Goal: Transaction & Acquisition: Purchase product/service

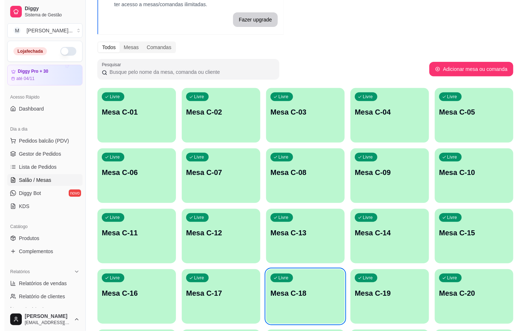
scroll to position [164, 0]
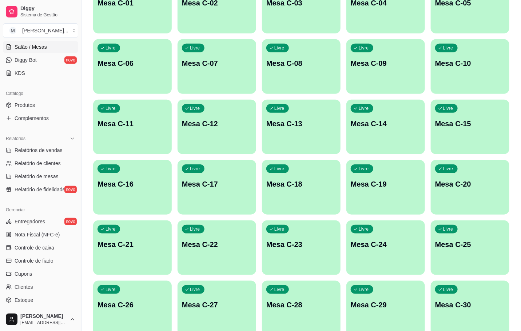
click at [340, 195] on div "Livre Mesa C-18" at bounding box center [301, 183] width 79 height 46
click at [334, 195] on div "Livre Mesa C-18" at bounding box center [301, 183] width 76 height 44
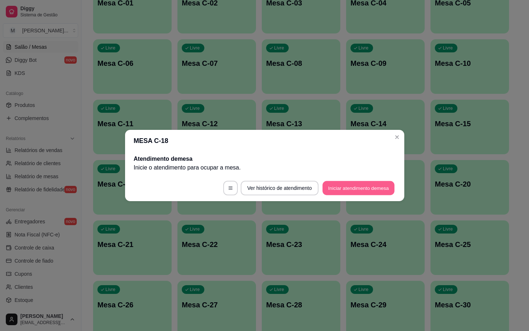
click at [371, 188] on button "Iniciar atendimento de mesa" at bounding box center [359, 188] width 72 height 14
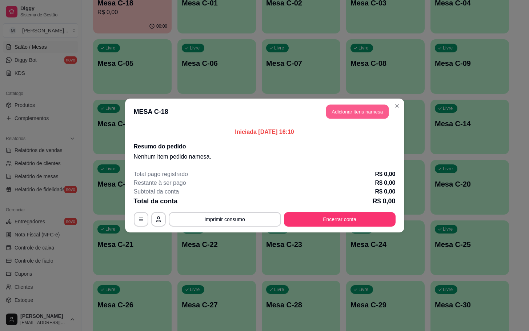
click at [359, 111] on button "Adicionar itens na mesa" at bounding box center [357, 112] width 63 height 14
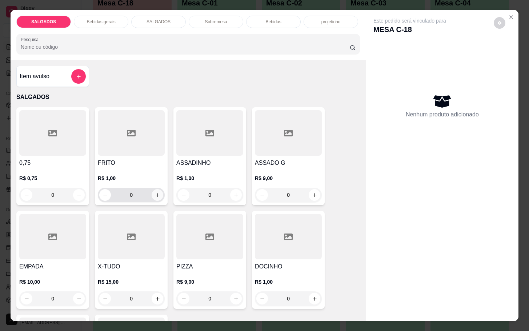
click at [155, 192] on icon "increase-product-quantity" at bounding box center [157, 194] width 5 height 5
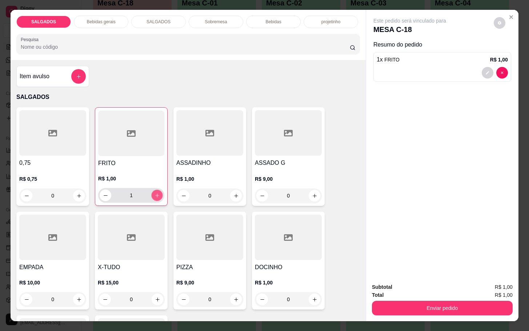
click at [155, 193] on icon "increase-product-quantity" at bounding box center [157, 195] width 5 height 5
type input "5"
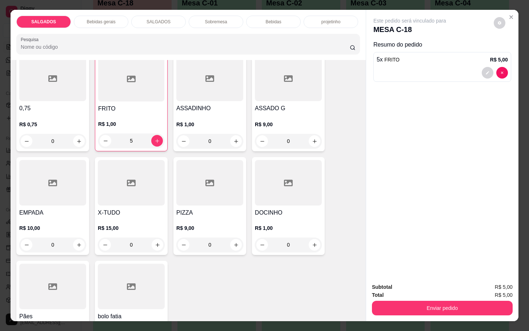
scroll to position [109, 0]
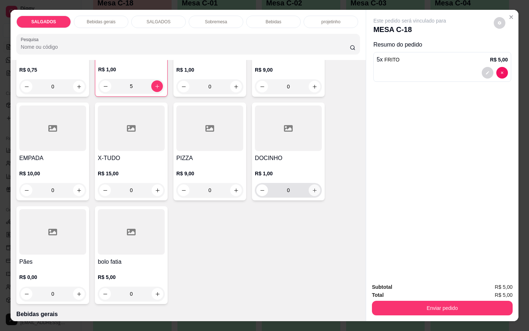
click at [312, 188] on icon "increase-product-quantity" at bounding box center [314, 190] width 5 height 5
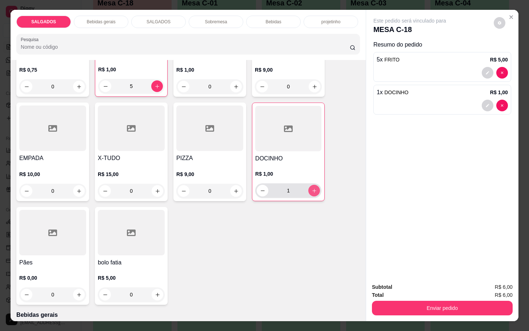
click at [312, 188] on icon "increase-product-quantity" at bounding box center [314, 190] width 5 height 5
type input "2"
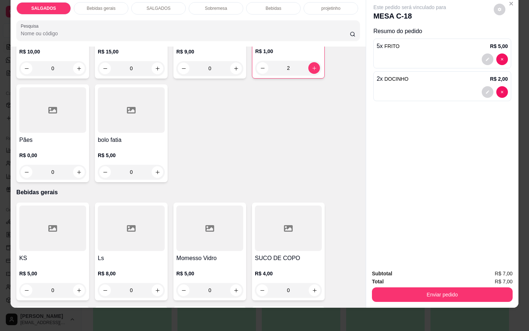
scroll to position [327, 0]
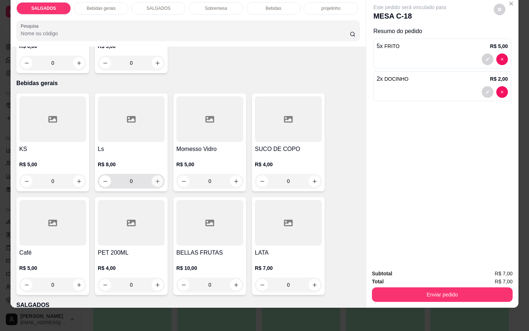
click at [155, 179] on icon "increase-product-quantity" at bounding box center [157, 181] width 5 height 5
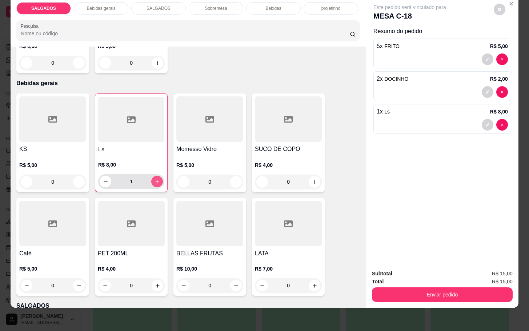
click at [155, 179] on icon "increase-product-quantity" at bounding box center [157, 181] width 5 height 5
type input "2"
click at [422, 277] on div "Total R$ 23,00" at bounding box center [442, 281] width 141 height 8
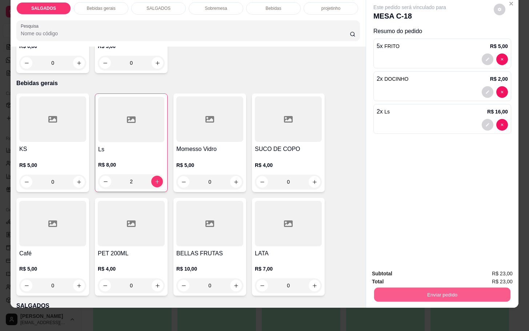
click at [426, 287] on button "Enviar pedido" at bounding box center [442, 294] width 136 height 14
click at [501, 264] on button "Enviar pedido" at bounding box center [493, 268] width 40 height 13
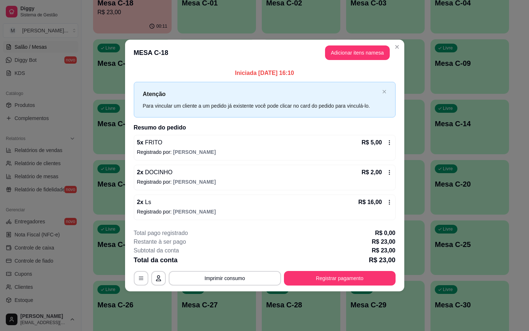
click at [390, 202] on icon at bounding box center [390, 202] width 6 height 6
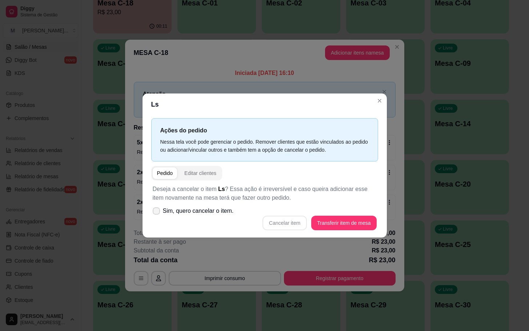
click at [181, 207] on span "Sim, quero cancelar o item." at bounding box center [198, 211] width 71 height 9
click at [157, 212] on input "Sim, quero cancelar o item." at bounding box center [154, 214] width 5 height 5
checkbox input "true"
click at [362, 232] on div "Deseja a cancelar o item Ls ? Essa ação é irreversível e caso queira adicionar …" at bounding box center [264, 207] width 227 height 54
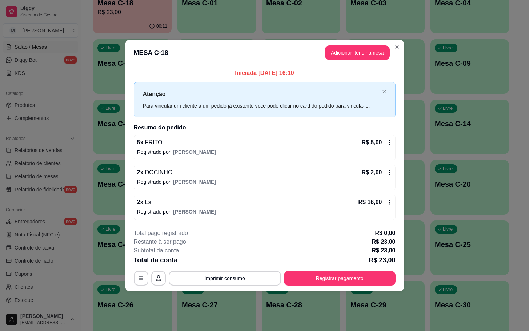
click at [387, 203] on icon at bounding box center [390, 202] width 6 height 6
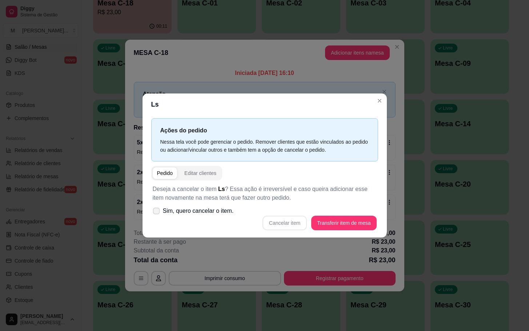
click at [171, 215] on span "Sim, quero cancelar o item." at bounding box center [198, 211] width 71 height 9
click at [157, 215] on input "Sim, quero cancelar o item." at bounding box center [154, 214] width 5 height 5
checkbox input "true"
drag, startPoint x: 304, startPoint y: 231, endPoint x: 297, endPoint y: 227, distance: 7.6
click at [297, 227] on div "Deseja a cancelar o item Ls ? Essa ação é irreversível e caso queira adicionar …" at bounding box center [264, 207] width 227 height 54
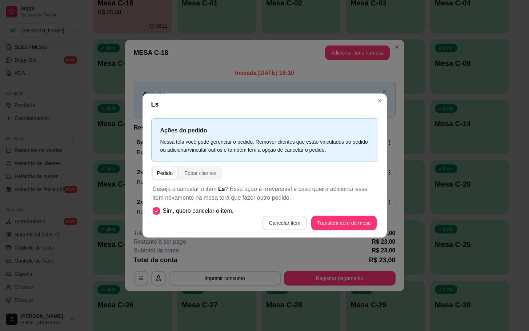
click at [297, 227] on button "Cancelar item" at bounding box center [285, 223] width 44 height 15
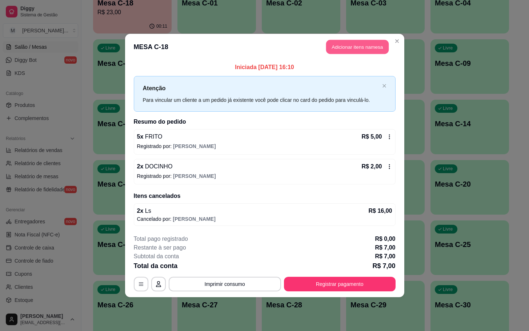
click at [357, 46] on button "Adicionar itens na mesa" at bounding box center [357, 47] width 63 height 14
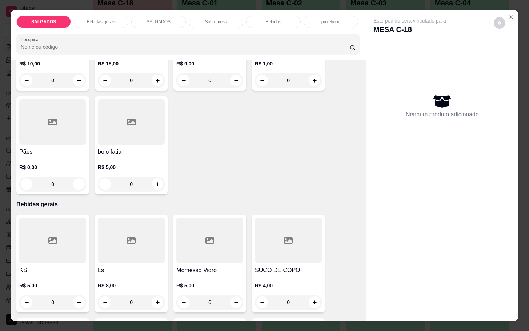
scroll to position [273, 0]
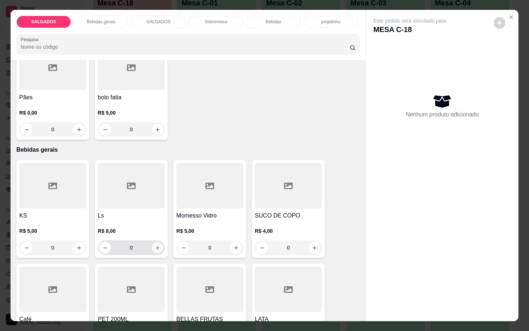
click at [156, 245] on icon "increase-product-quantity" at bounding box center [157, 247] width 5 height 5
type input "1"
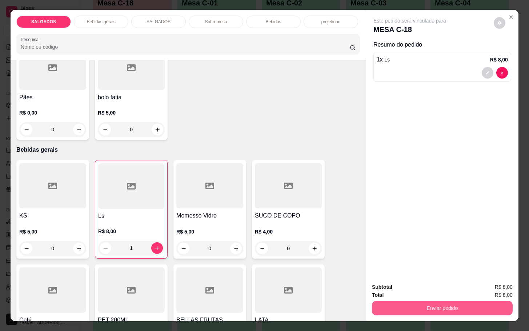
click at [398, 309] on button "Enviar pedido" at bounding box center [442, 308] width 141 height 15
click at [490, 283] on button "Enviar pedido" at bounding box center [493, 285] width 40 height 13
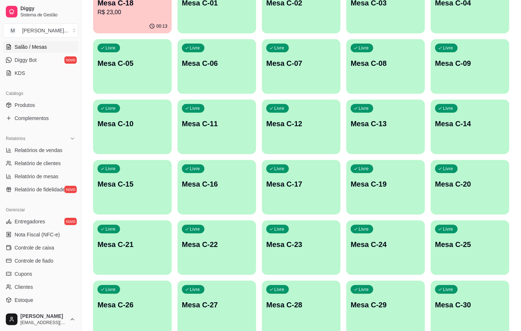
click at [149, 15] on p "R$ 23,00" at bounding box center [132, 12] width 70 height 9
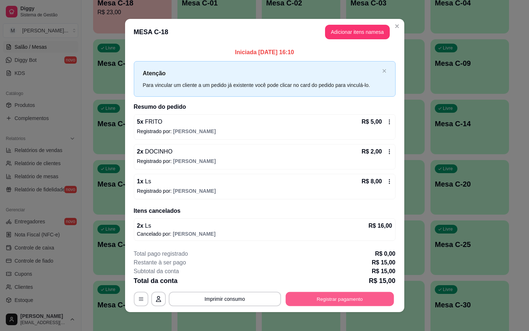
click at [323, 299] on button "Registrar pagamento" at bounding box center [339, 299] width 108 height 14
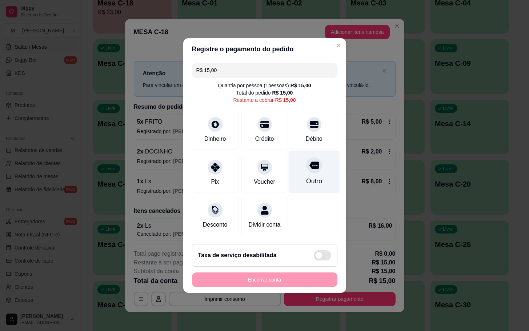
drag, startPoint x: 294, startPoint y: 145, endPoint x: 305, endPoint y: 165, distance: 23.1
click at [305, 165] on div "R$ 15,00 Quantia por pessoa ( 1 pessoas) R$ 15,00 Total do pedido R$ 15,00 Rest…" at bounding box center [264, 149] width 163 height 178
drag, startPoint x: 307, startPoint y: 176, endPoint x: 305, endPoint y: 179, distance: 3.7
click at [307, 176] on div "Outro" at bounding box center [314, 180] width 16 height 9
type input "R$ 0,00"
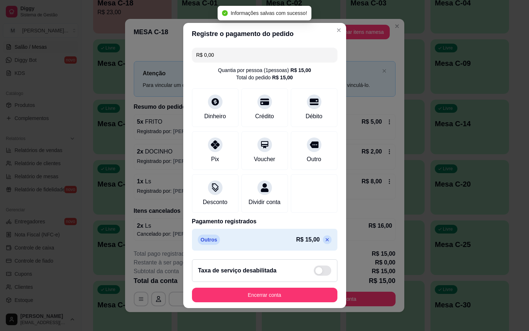
click at [301, 287] on footer "Taxa de serviço desabilitada Encerrar conta" at bounding box center [264, 280] width 163 height 55
click at [309, 296] on button "Encerrar conta" at bounding box center [264, 295] width 141 height 14
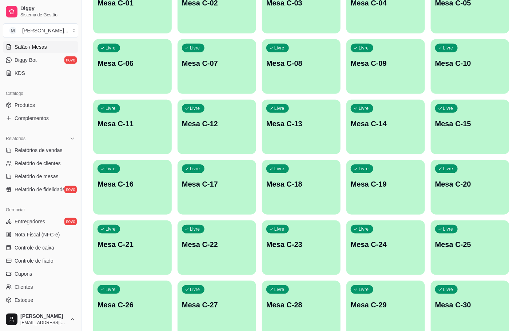
click at [316, 184] on p "Mesa C-18" at bounding box center [301, 184] width 70 height 10
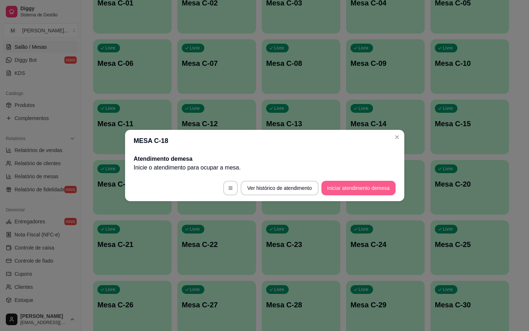
click at [333, 186] on button "Iniciar atendimento de mesa" at bounding box center [359, 188] width 74 height 15
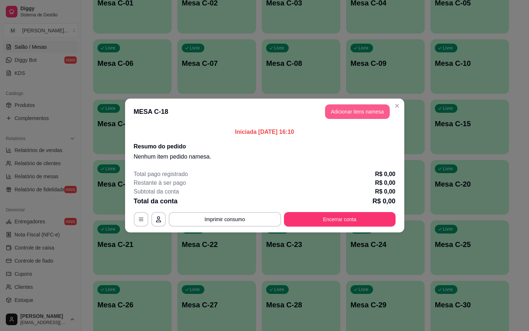
click at [343, 109] on button "Adicionar itens na mesa" at bounding box center [357, 111] width 65 height 15
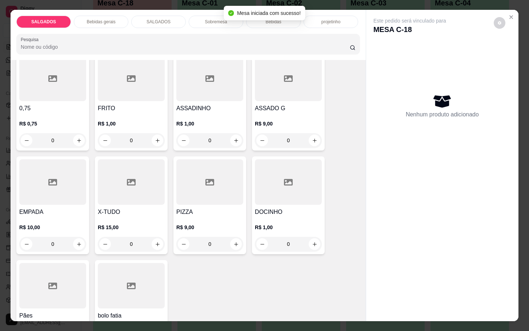
scroll to position [109, 0]
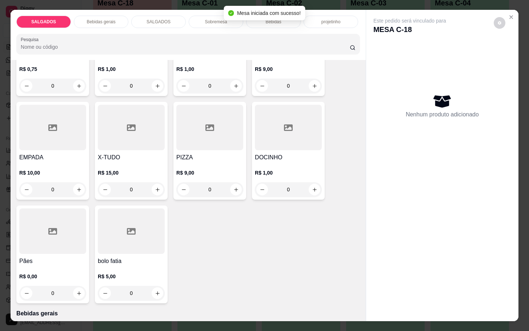
click at [183, 155] on h4 "PIZZA" at bounding box center [209, 157] width 67 height 9
click at [233, 187] on icon "increase-product-quantity" at bounding box center [235, 189] width 5 height 5
type input "1"
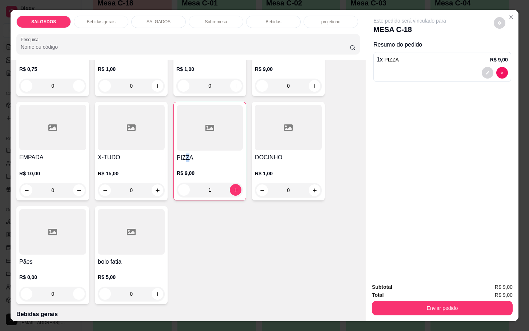
scroll to position [0, 0]
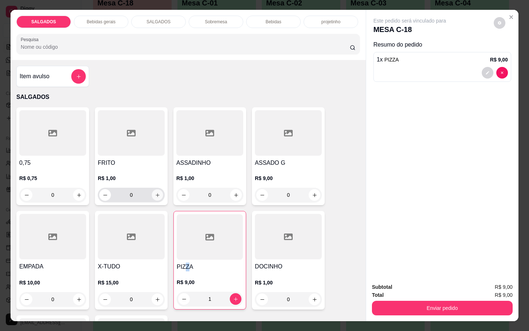
click at [148, 188] on div "0" at bounding box center [131, 195] width 64 height 15
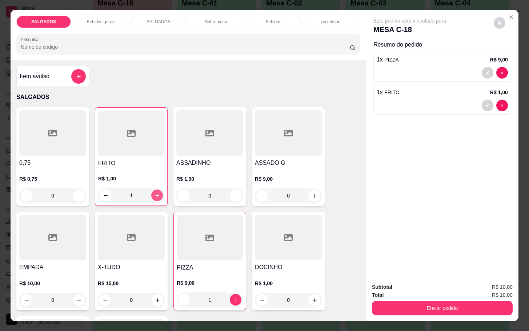
click at [155, 193] on icon "increase-product-quantity" at bounding box center [157, 195] width 5 height 5
click at [158, 190] on button "increase-product-quantity" at bounding box center [157, 195] width 11 height 11
click at [156, 190] on button "increase-product-quantity" at bounding box center [157, 195] width 11 height 11
click at [155, 193] on icon "increase-product-quantity" at bounding box center [157, 195] width 5 height 5
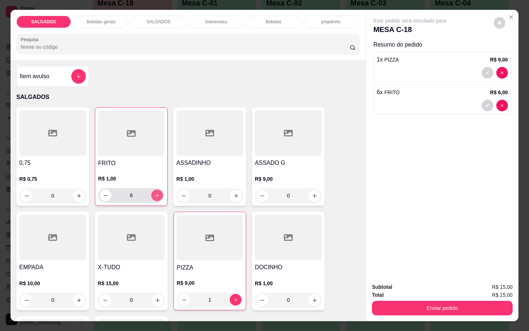
click at [155, 193] on icon "increase-product-quantity" at bounding box center [157, 195] width 5 height 5
click at [156, 191] on button "increase-product-quantity" at bounding box center [157, 195] width 12 height 12
type input "8"
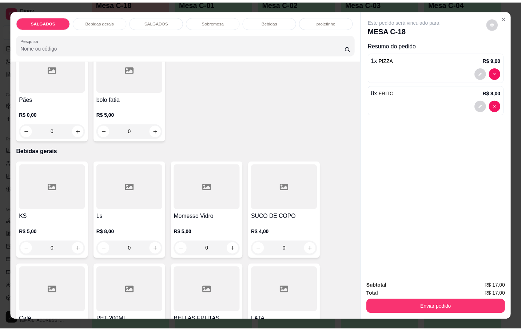
scroll to position [327, 0]
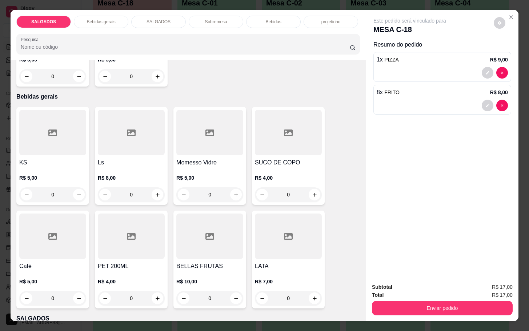
click at [209, 158] on h4 "Momesso Vidro" at bounding box center [209, 162] width 67 height 9
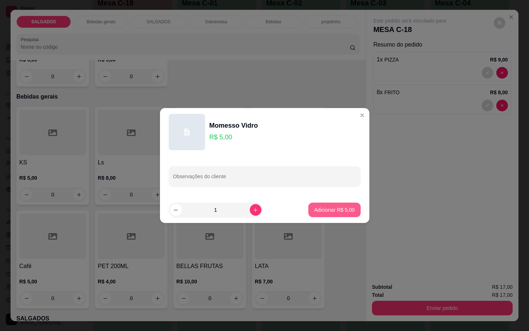
click at [314, 207] on p "Adicionar R$ 5,00" at bounding box center [334, 209] width 40 height 7
type input "1"
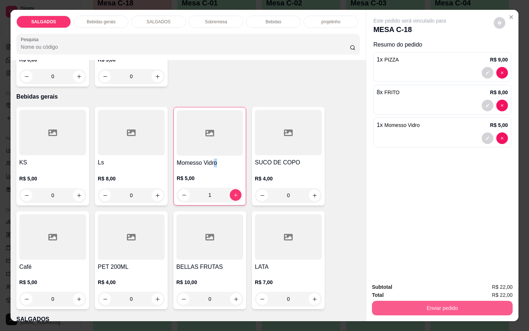
click at [403, 308] on button "Enviar pedido" at bounding box center [442, 308] width 141 height 15
click at [480, 289] on button "Enviar pedido" at bounding box center [493, 285] width 40 height 13
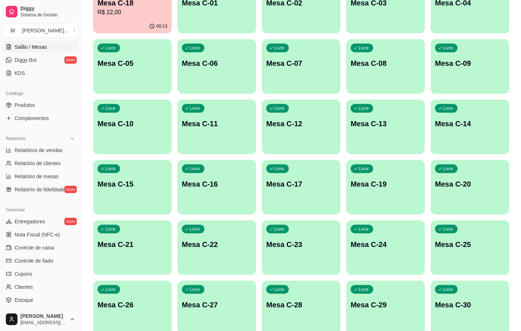
click at [285, 125] on p "Mesa C-12" at bounding box center [301, 124] width 70 height 10
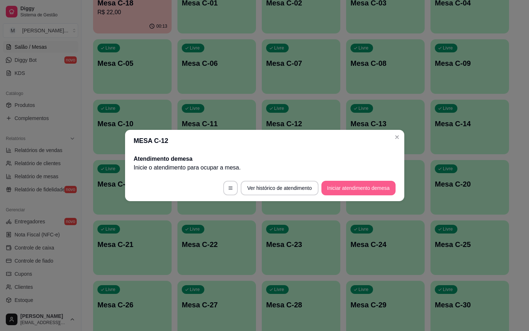
click at [351, 187] on button "Iniciar atendimento de mesa" at bounding box center [359, 188] width 74 height 15
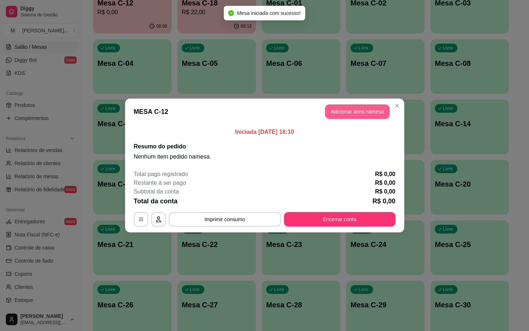
click at [372, 111] on button "Adicionar itens na mesa" at bounding box center [357, 111] width 65 height 15
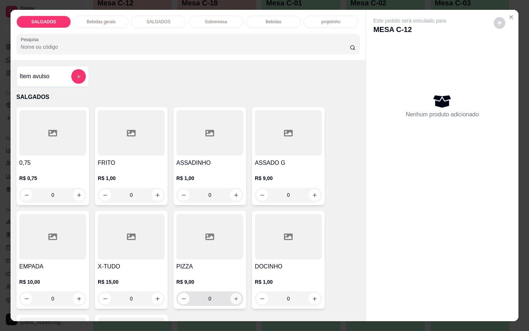
click at [231, 293] on button "increase-product-quantity" at bounding box center [236, 298] width 11 height 11
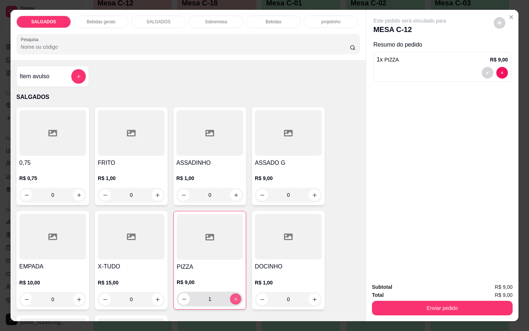
click at [233, 296] on icon "increase-product-quantity" at bounding box center [235, 298] width 5 height 5
type input "2"
click at [155, 192] on icon "increase-product-quantity" at bounding box center [157, 194] width 5 height 5
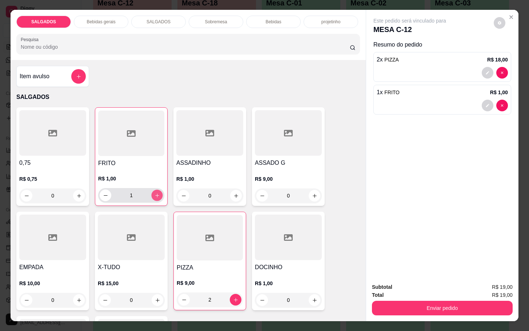
click at [153, 190] on button "increase-product-quantity" at bounding box center [157, 195] width 11 height 11
click at [152, 189] on button "increase-product-quantity" at bounding box center [157, 195] width 12 height 12
click at [155, 193] on icon "increase-product-quantity" at bounding box center [157, 195] width 5 height 5
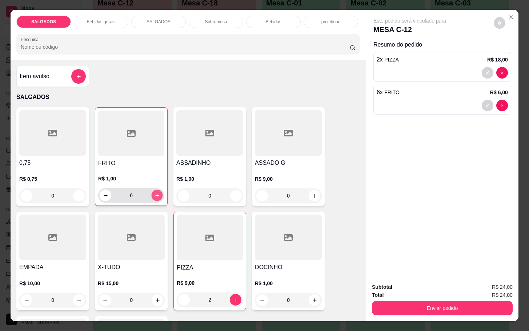
click at [155, 193] on icon "increase-product-quantity" at bounding box center [157, 195] width 5 height 5
type input "8"
click at [312, 297] on icon "increase-product-quantity" at bounding box center [314, 299] width 5 height 5
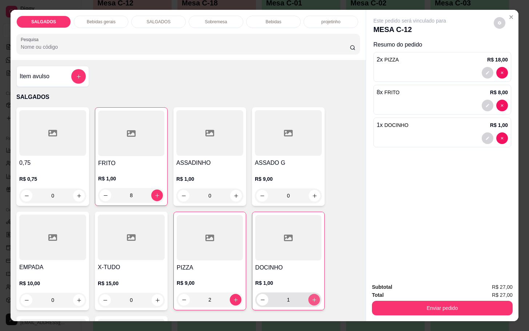
click at [312, 297] on icon "increase-product-quantity" at bounding box center [314, 299] width 5 height 5
drag, startPoint x: 307, startPoint y: 293, endPoint x: 303, endPoint y: 289, distance: 5.2
click at [303, 292] on div "4" at bounding box center [288, 299] width 63 height 15
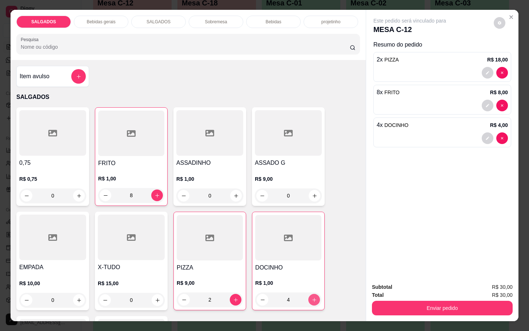
click at [312, 297] on icon "increase-product-quantity" at bounding box center [314, 299] width 5 height 5
click at [313, 297] on button "increase-product-quantity" at bounding box center [314, 300] width 12 height 12
click at [312, 298] on icon "increase-product-quantity" at bounding box center [314, 299] width 5 height 5
type input "7"
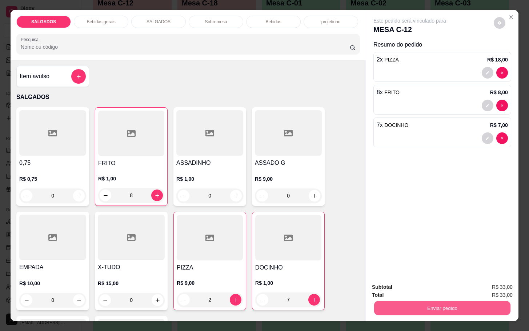
click at [399, 309] on button "Enviar pedido" at bounding box center [442, 308] width 136 height 14
click at [486, 288] on button "Enviar pedido" at bounding box center [492, 286] width 41 height 14
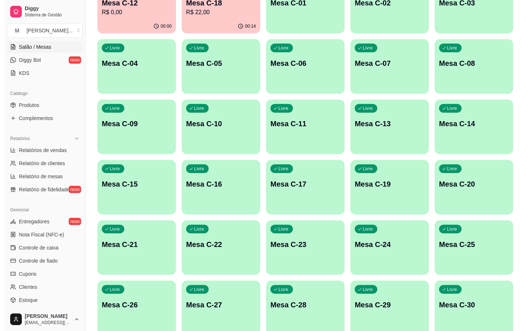
scroll to position [55, 0]
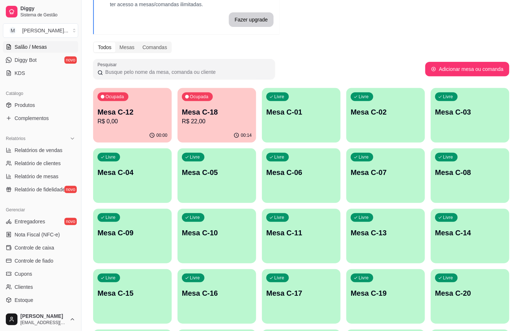
click at [200, 123] on p "R$ 22,00" at bounding box center [217, 121] width 70 height 9
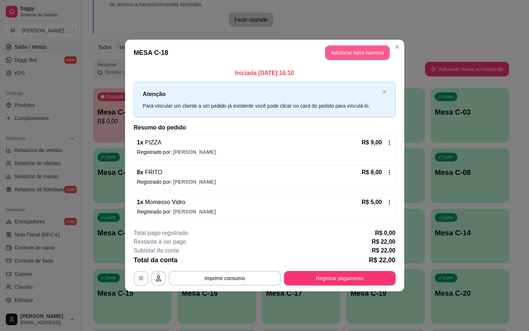
click at [352, 53] on button "Adicionar itens na mesa" at bounding box center [357, 52] width 65 height 15
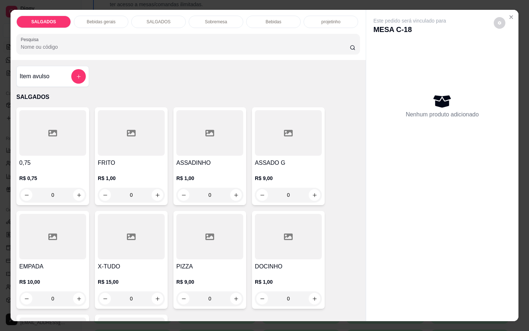
click at [324, 19] on p "projetinho" at bounding box center [331, 22] width 19 height 6
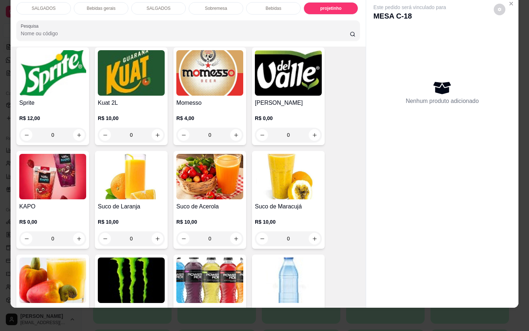
scroll to position [1093, 0]
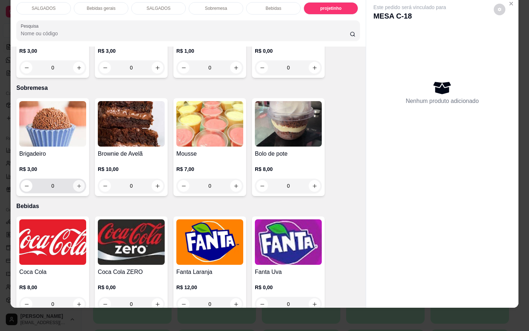
click at [76, 183] on icon "increase-product-quantity" at bounding box center [78, 185] width 5 height 5
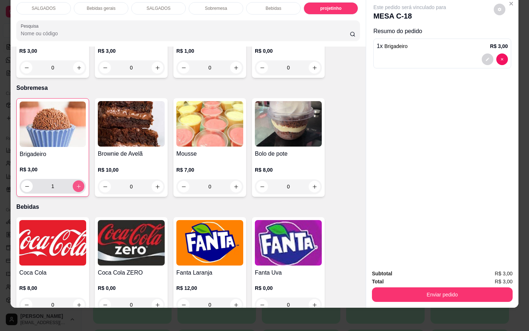
click at [76, 184] on icon "increase-product-quantity" at bounding box center [78, 186] width 5 height 5
type input "4"
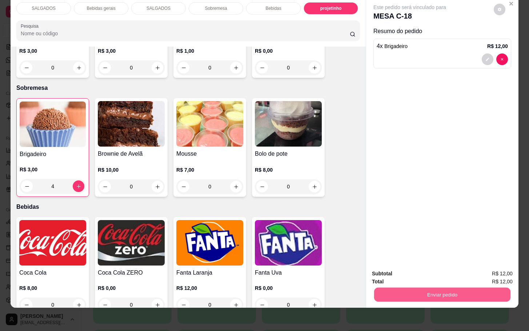
click at [441, 287] on button "Enviar pedido" at bounding box center [442, 294] width 136 height 14
click at [484, 272] on button "Enviar pedido" at bounding box center [493, 268] width 40 height 13
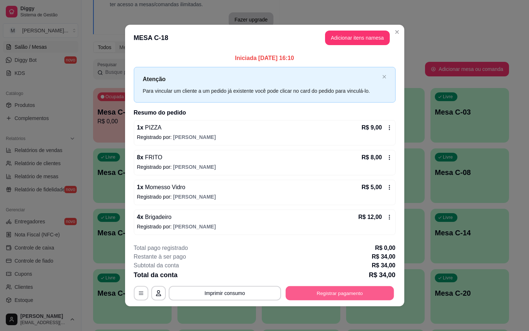
click at [326, 293] on button "Registrar pagamento" at bounding box center [339, 293] width 108 height 14
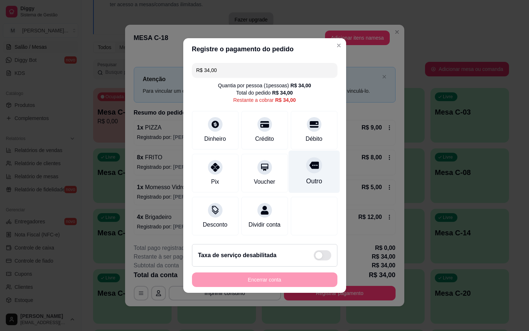
click at [305, 169] on div "Outro" at bounding box center [313, 172] width 51 height 43
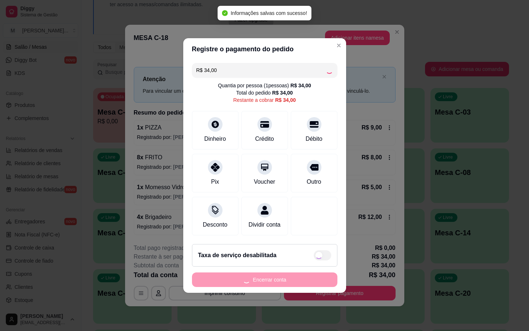
type input "R$ 0,00"
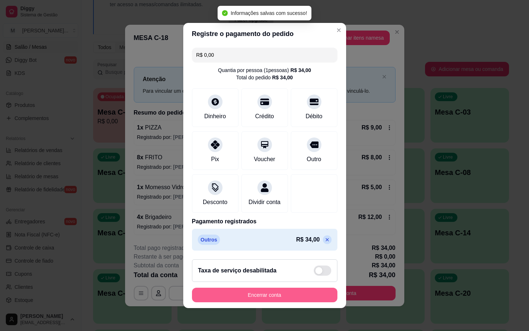
click at [296, 301] on button "Encerrar conta" at bounding box center [264, 295] width 145 height 15
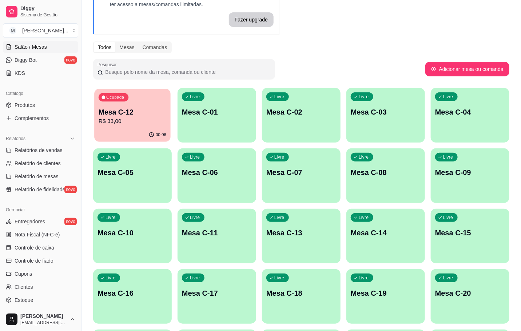
click at [141, 128] on div "Ocupada Mesa C-12 R$ 33,00" at bounding box center [132, 108] width 76 height 39
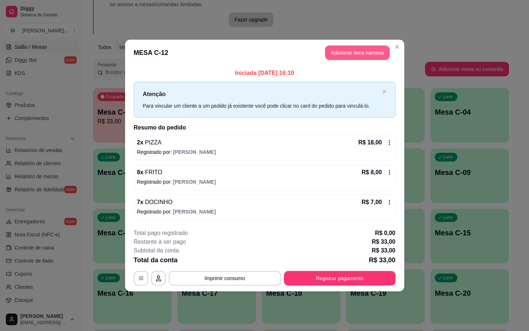
click at [357, 52] on button "Adicionar itens na mesa" at bounding box center [357, 52] width 65 height 15
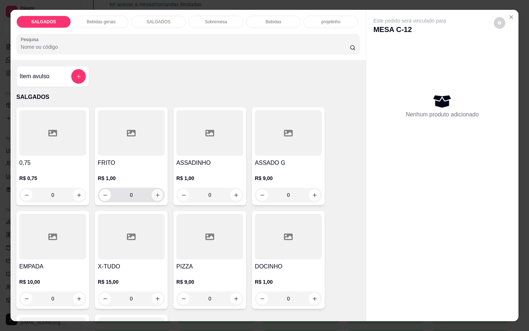
click at [155, 192] on icon "increase-product-quantity" at bounding box center [157, 194] width 5 height 5
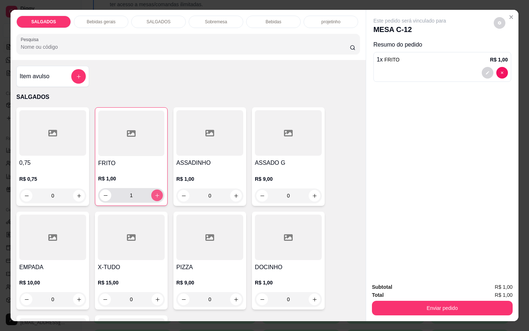
click at [155, 193] on icon "increase-product-quantity" at bounding box center [157, 195] width 5 height 5
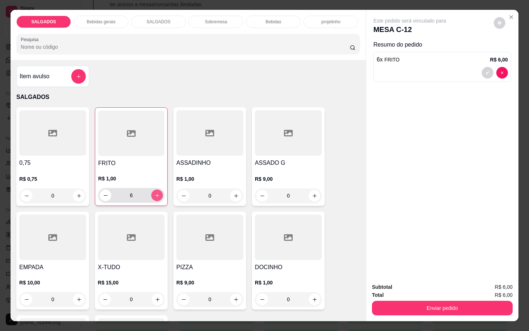
click at [155, 193] on icon "increase-product-quantity" at bounding box center [157, 195] width 5 height 5
type input "8"
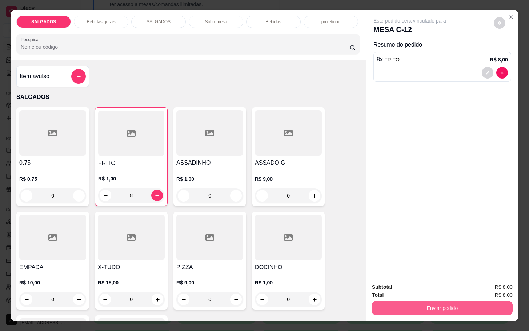
click at [450, 301] on button "Enviar pedido" at bounding box center [442, 308] width 141 height 15
click at [495, 281] on button "Enviar pedido" at bounding box center [492, 286] width 41 height 14
